Goal: Information Seeking & Learning: Learn about a topic

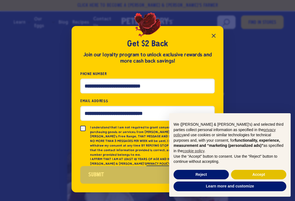
click at [215, 36] on icon "Close popup" at bounding box center [213, 35] width 6 height 6
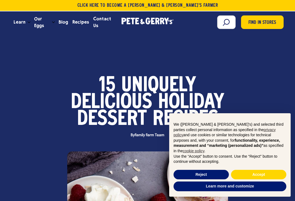
click at [258, 175] on button "Accept" at bounding box center [258, 175] width 55 height 10
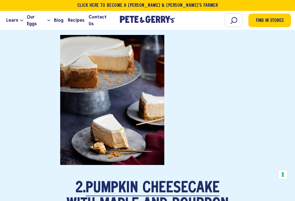
scroll to position [674, 0]
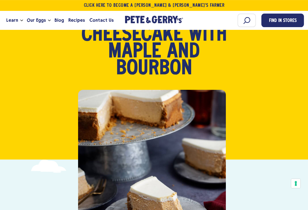
scroll to position [42, 0]
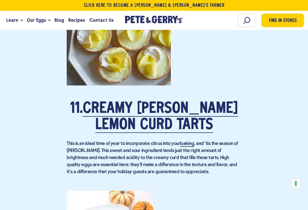
scroll to position [2728, 0]
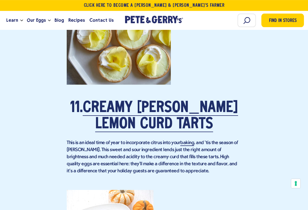
click at [168, 111] on link "Creamy [PERSON_NAME] Lemon Curd Tarts" at bounding box center [160, 115] width 155 height 31
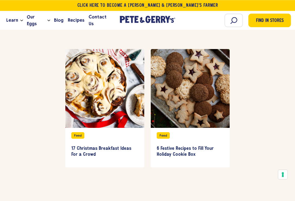
scroll to position [3933, 0]
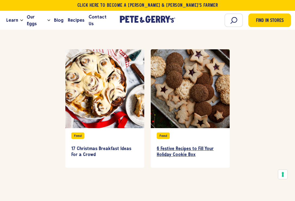
click at [196, 146] on h3 "6 Festive Recipes to Fill Your Holiday Cookie Box" at bounding box center [189, 152] width 67 height 12
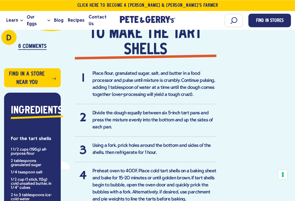
scroll to position [351, 0]
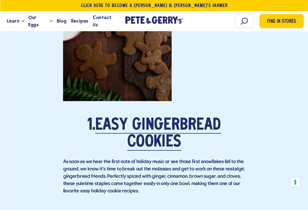
scroll to position [511, 0]
